Goal: Find specific page/section: Find specific page/section

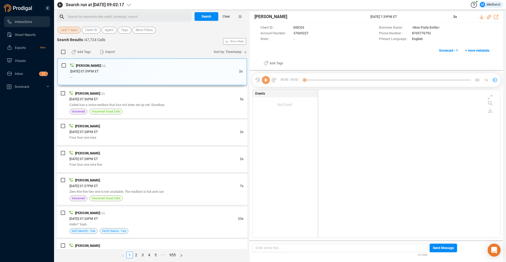
scroll to position [146, 179]
click at [147, 14] on div "Search for keywords like credit, bankrupt, record ﻿" at bounding box center [129, 17] width 122 height 8
click at [113, 30] on span "Agent" at bounding box center [109, 30] width 9 height 7
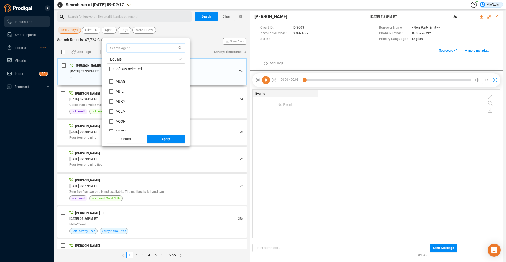
scroll to position [50, 73]
type input "n"
type input "ano"
click at [111, 81] on input "ANO R" at bounding box center [111, 81] width 4 height 4
checkbox input "true"
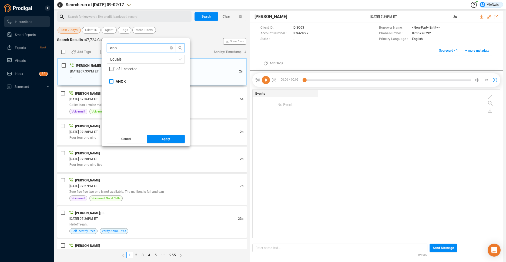
checkbox input "true"
click at [167, 138] on span "Apply" at bounding box center [165, 138] width 8 height 9
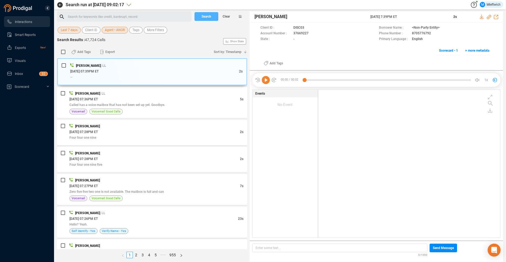
click at [205, 16] on span "Search" at bounding box center [206, 16] width 10 height 9
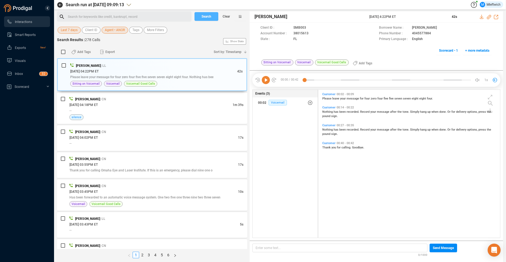
scroll to position [171, 0]
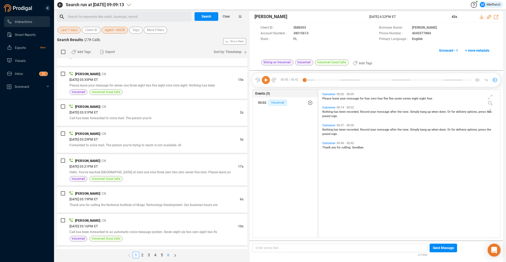
click at [167, 253] on link "6" at bounding box center [168, 255] width 6 height 6
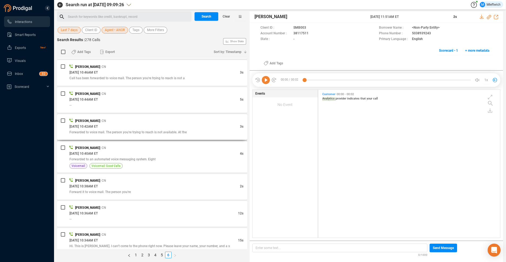
scroll to position [669, 0]
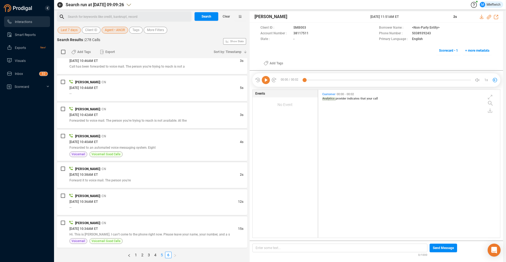
click at [161, 255] on link "5" at bounding box center [162, 255] width 6 height 6
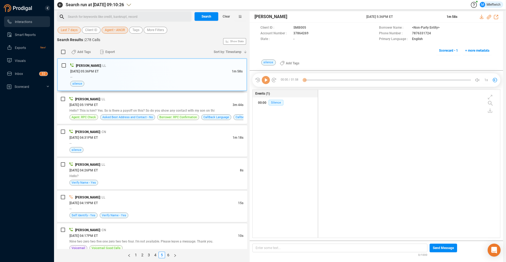
scroll to position [146, 179]
click at [222, 80] on div "[PERSON_NAME] | LL [DATE] 05:36PM ET 1m 58s -- silence" at bounding box center [156, 75] width 172 height 24
click at [213, 71] on div "[DATE] 05:36PM ET" at bounding box center [150, 71] width 161 height 6
click at [192, 107] on div "[DATE] 05:19PM ET" at bounding box center [150, 105] width 163 height 6
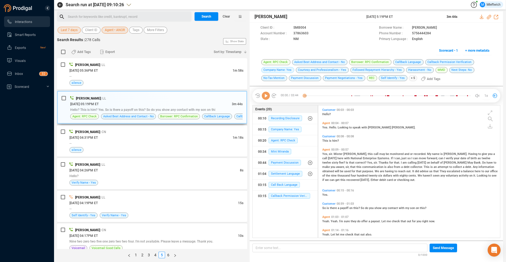
scroll to position [131, 179]
click at [311, 33] on icon at bounding box center [313, 34] width 4 height 4
click at [118, 32] on span "Agent • ANOR" at bounding box center [115, 30] width 20 height 7
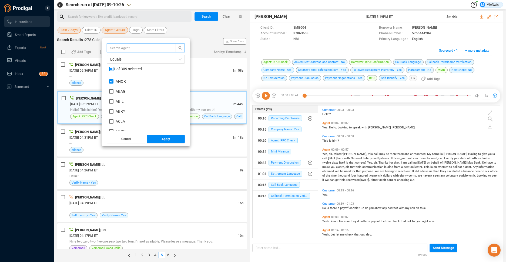
scroll to position [50, 73]
click at [111, 82] on input "ANOR" at bounding box center [111, 81] width 4 height 4
checkbox input "false"
click at [136, 48] on input "text" at bounding box center [138, 48] width 57 height 6
type input "arod"
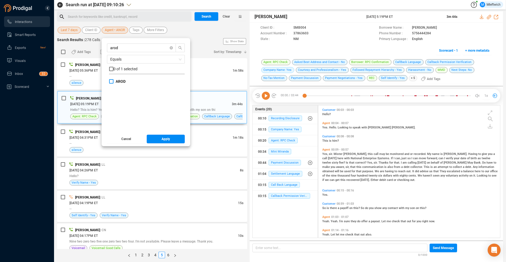
click at [112, 81] on input "AROD" at bounding box center [111, 81] width 4 height 4
checkbox input "true"
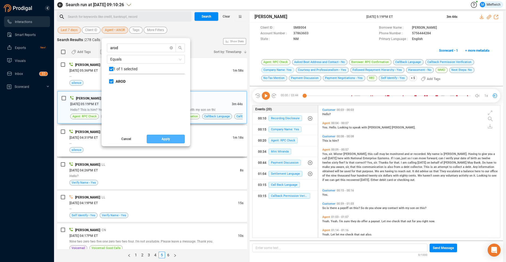
click at [168, 139] on span "Apply" at bounding box center [165, 138] width 8 height 9
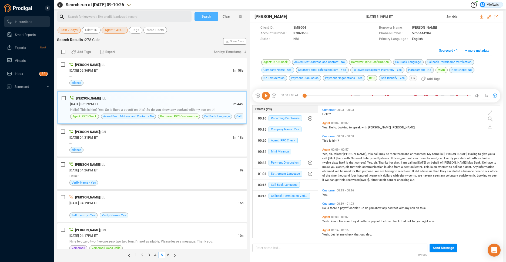
click at [204, 16] on span "Search" at bounding box center [206, 16] width 10 height 9
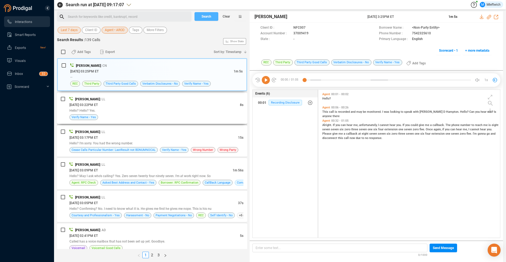
scroll to position [28, 0]
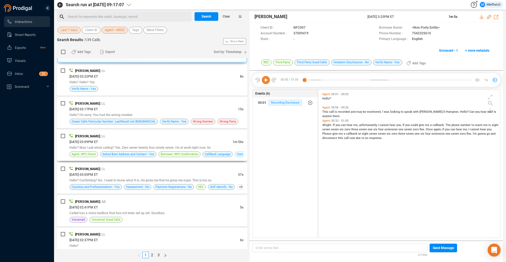
click at [204, 143] on div "[DATE] 03:09PM ET" at bounding box center [150, 142] width 163 height 6
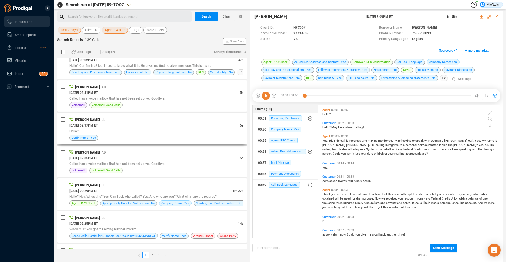
scroll to position [171, 0]
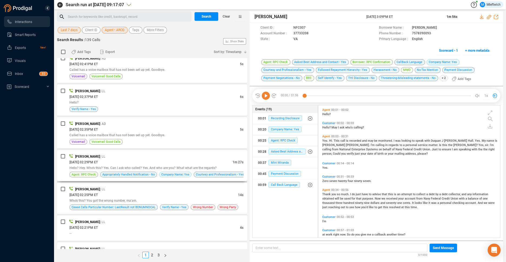
click at [209, 157] on div "[PERSON_NAME] | LL" at bounding box center [156, 156] width 174 height 6
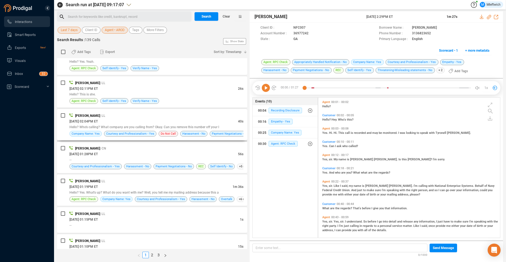
scroll to position [427, 0]
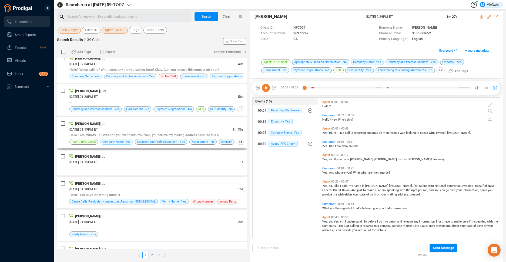
click at [219, 131] on div "[DATE] 01:19PM ET" at bounding box center [150, 129] width 163 height 6
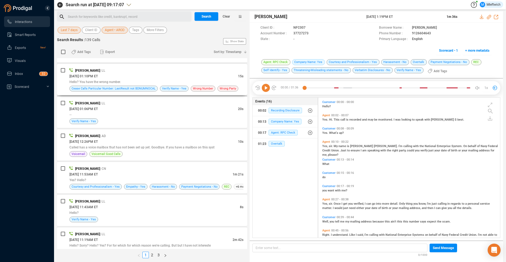
scroll to position [597, 0]
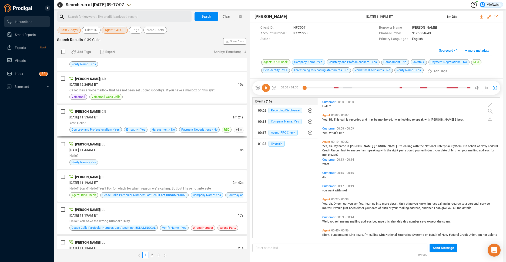
click at [225, 117] on div "[DATE] 11:53AM ET" at bounding box center [150, 117] width 163 height 6
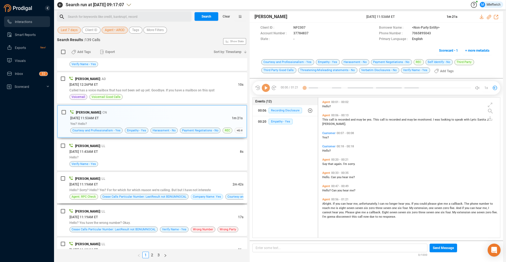
scroll to position [138, 179]
click at [228, 179] on div "[PERSON_NAME] | LL" at bounding box center [156, 178] width 174 height 6
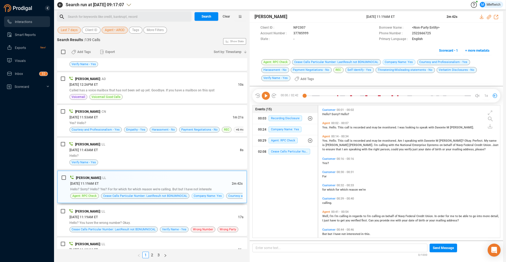
scroll to position [767, 0]
